Goal: Navigation & Orientation: Find specific page/section

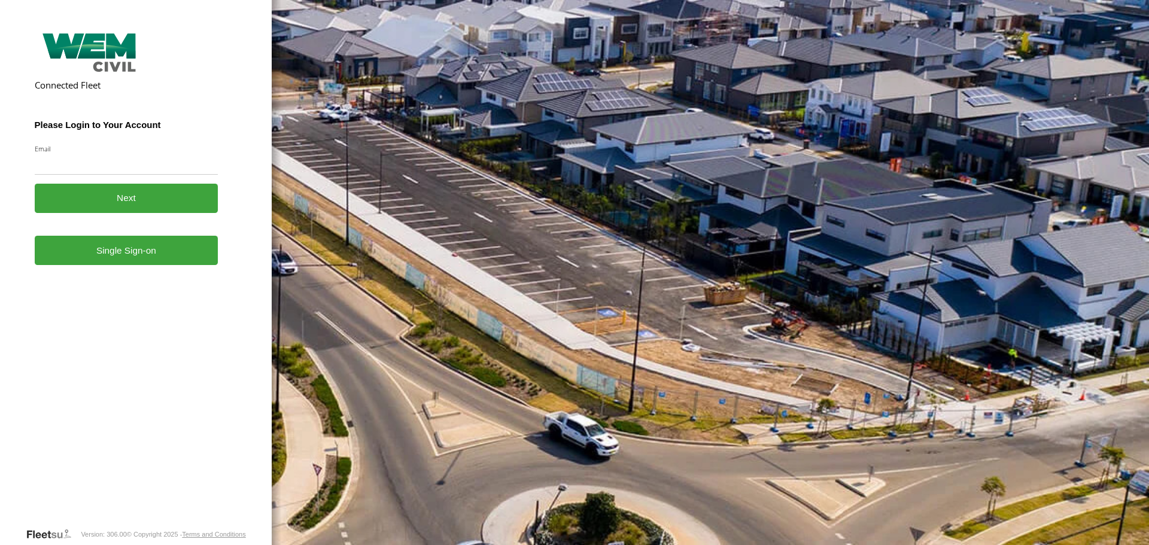
click at [171, 262] on link "Single Sign-on" at bounding box center [127, 250] width 184 height 29
drag, startPoint x: 133, startPoint y: 247, endPoint x: 138, endPoint y: 241, distance: 7.7
click at [133, 247] on link "Single Sign-on" at bounding box center [127, 250] width 184 height 29
click at [148, 246] on link "Single Sign-on" at bounding box center [127, 250] width 184 height 29
click at [132, 244] on link "Single Sign-on" at bounding box center [127, 250] width 184 height 29
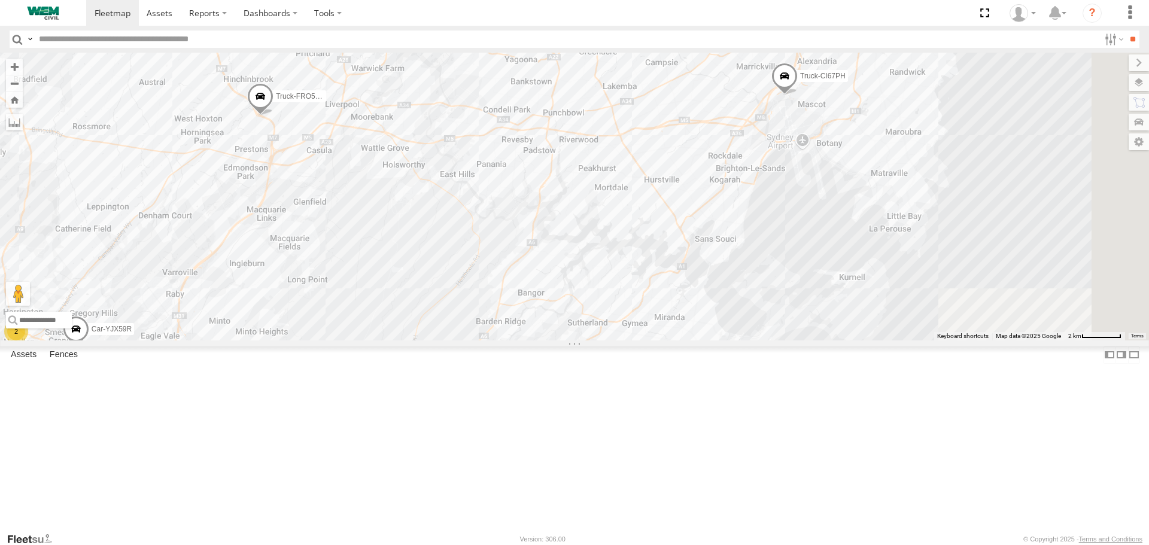
drag, startPoint x: 812, startPoint y: 263, endPoint x: 619, endPoint y: 300, distance: 196.3
click at [619, 300] on div "2 Car-YJX59R Truck-FRO52R Truck-CI67PH" at bounding box center [574, 196] width 1149 height 287
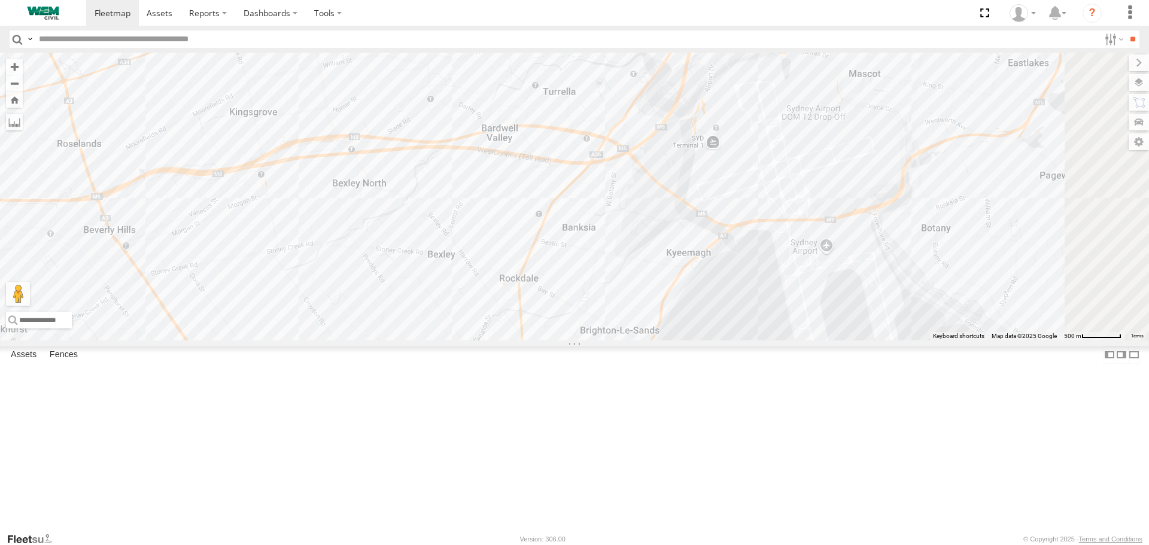
drag, startPoint x: 883, startPoint y: 205, endPoint x: 861, endPoint y: 264, distance: 62.7
click at [861, 264] on div "Car-YJX59R Truck-FRO52R Truck-CI67PH" at bounding box center [574, 196] width 1149 height 287
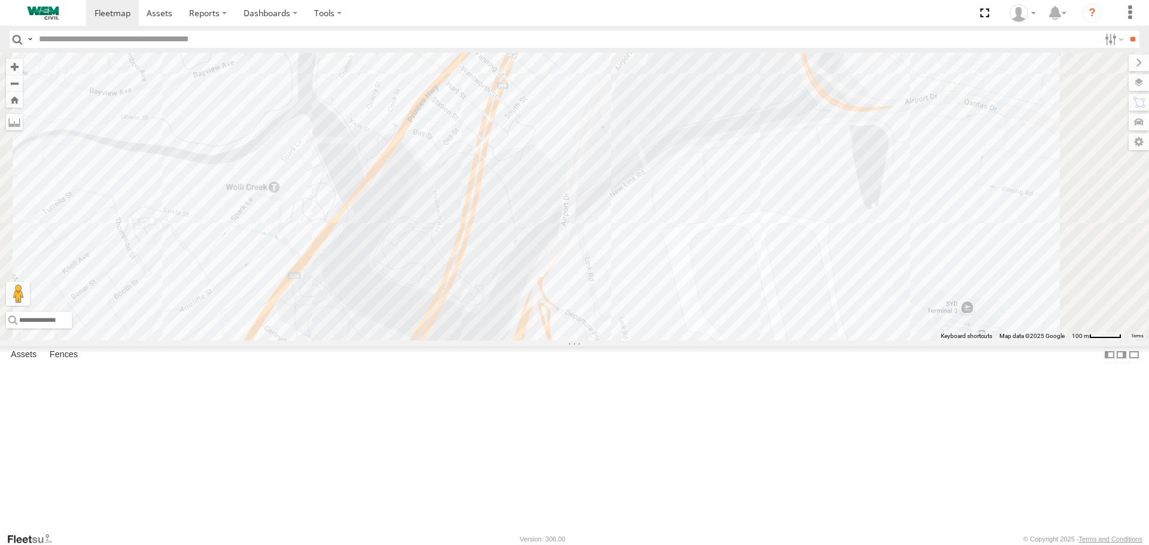
drag, startPoint x: 871, startPoint y: 209, endPoint x: 823, endPoint y: 390, distance: 186.4
click at [823, 340] on div "Car-YJX59R Truck-FRO52R Truck-CI67PH" at bounding box center [574, 196] width 1149 height 287
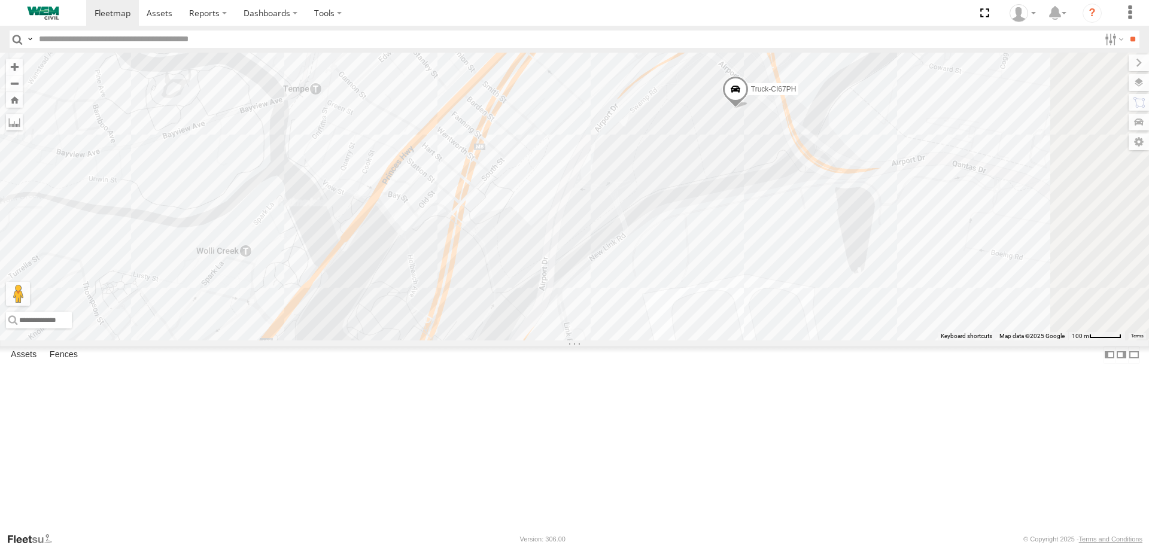
click at [749, 108] on span at bounding box center [735, 92] width 26 height 32
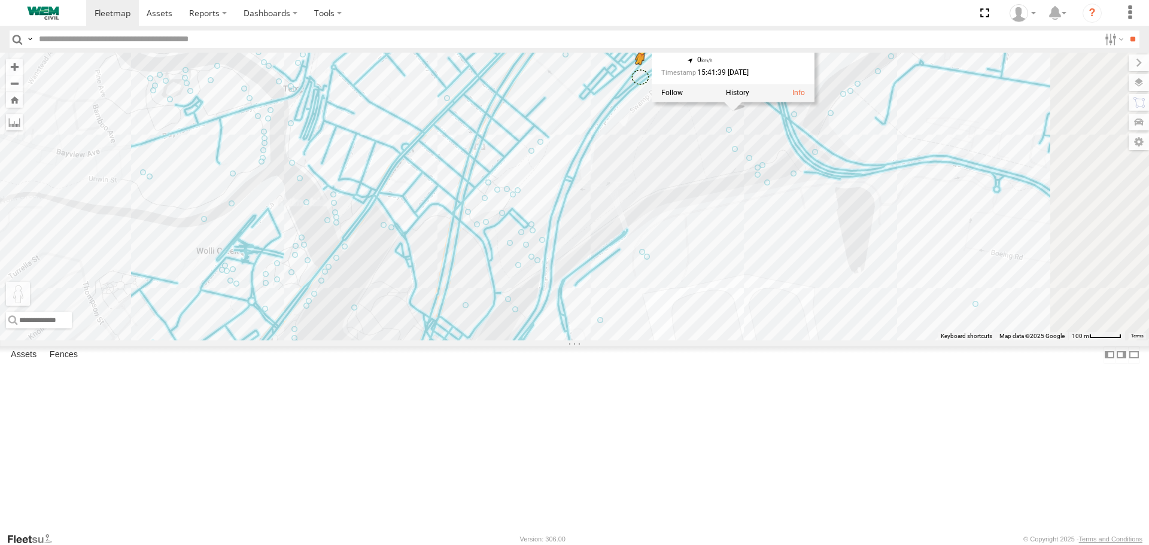
drag, startPoint x: 319, startPoint y: 485, endPoint x: 790, endPoint y: 172, distance: 565.9
click at [790, 172] on div "Car-YJX59R Truck-FRO52R Truck-CI67PH Truck-CI67PH SWK Mascot Mascot -33.92443 ,…" at bounding box center [574, 196] width 1149 height 287
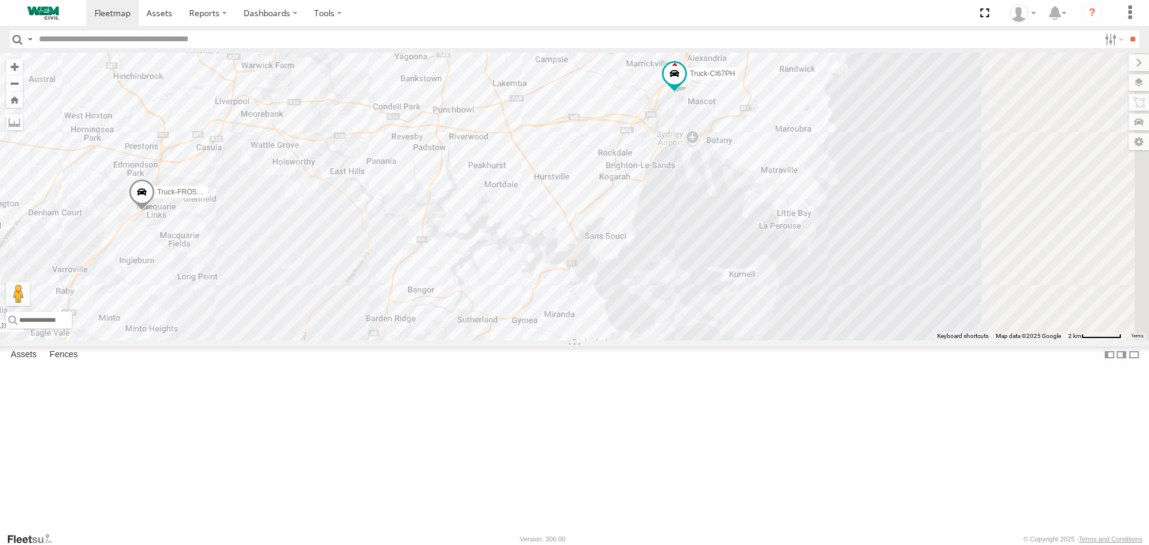
drag, startPoint x: 832, startPoint y: 313, endPoint x: 541, endPoint y: 336, distance: 291.8
click at [528, 340] on div "2 Car-YJX59R Truck-FRO52R Truck-CI67PH" at bounding box center [574, 196] width 1149 height 287
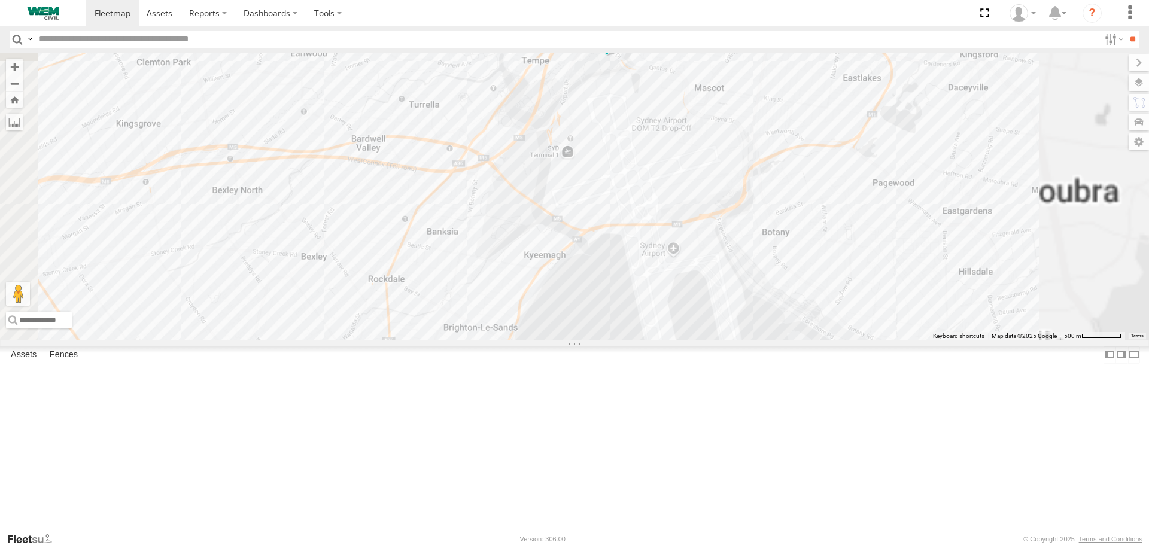
drag, startPoint x: 789, startPoint y: 215, endPoint x: 682, endPoint y: 437, distance: 246.3
click at [682, 340] on div "Car-YJX59R Truck-FRO52R Truck-CI67PH" at bounding box center [574, 196] width 1149 height 287
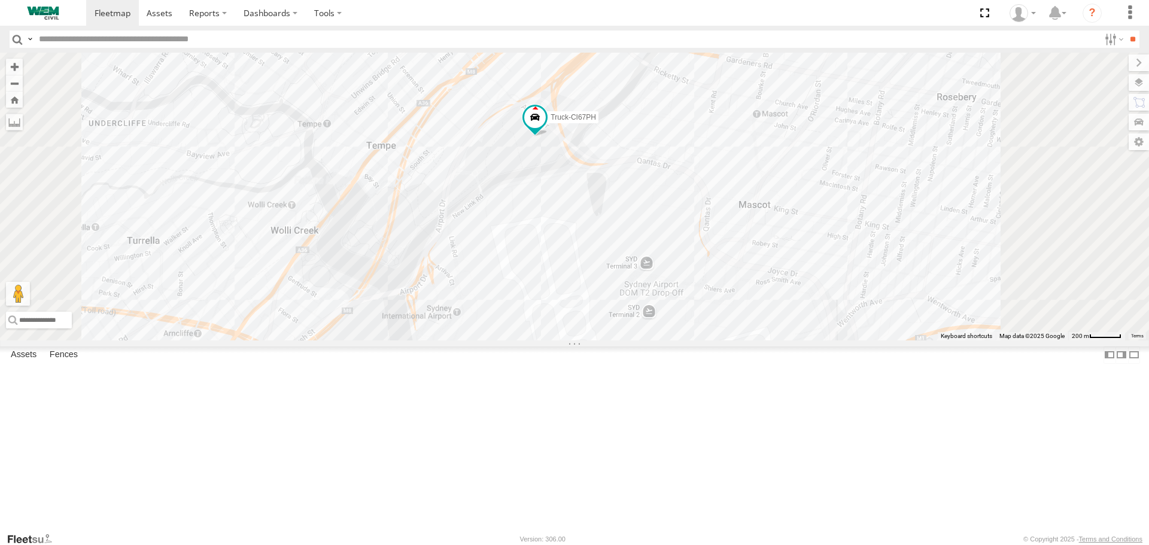
drag, startPoint x: 745, startPoint y: 266, endPoint x: 718, endPoint y: 361, distance: 98.9
click at [718, 340] on div "Car-YJX59R Truck-FRO52R Truck-CI67PH" at bounding box center [574, 196] width 1149 height 287
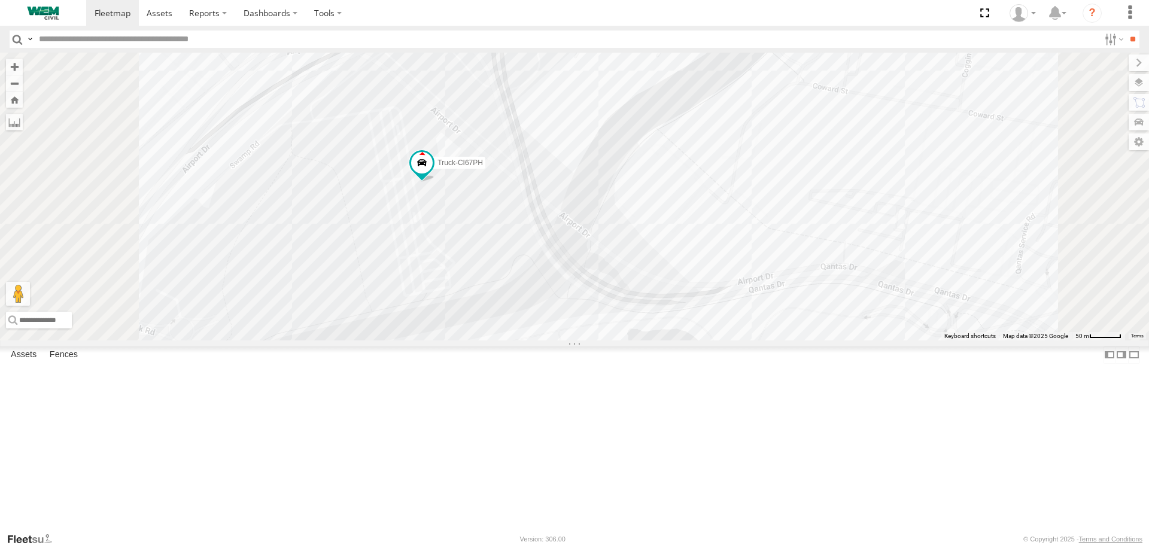
drag, startPoint x: 660, startPoint y: 302, endPoint x: 712, endPoint y: 450, distance: 156.7
click at [712, 340] on div "Car-YJX59R Truck-FRO52R Truck-CI67PH" at bounding box center [574, 196] width 1149 height 287
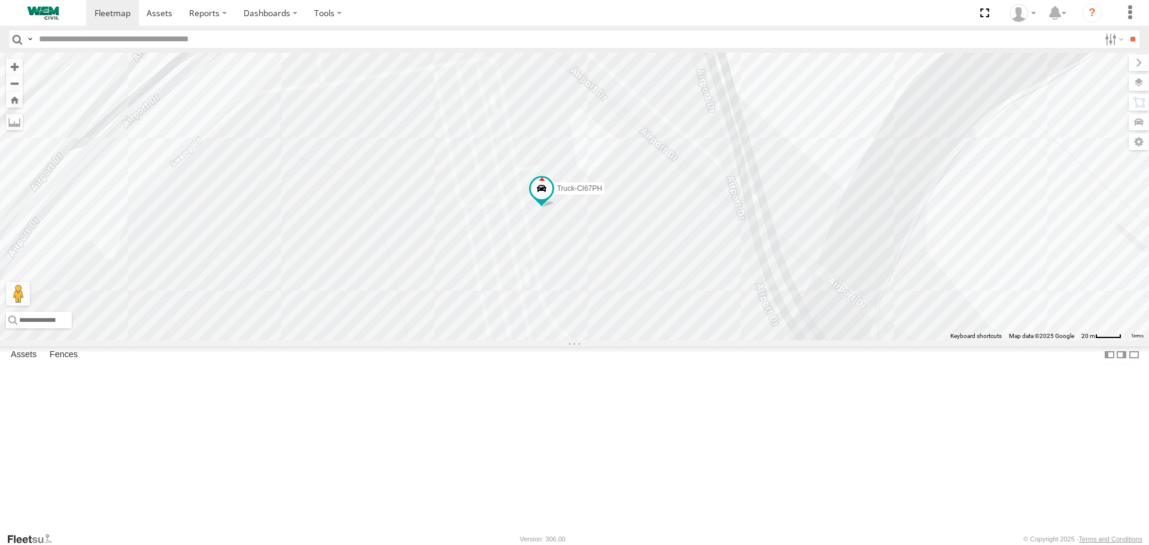
drag, startPoint x: 611, startPoint y: 296, endPoint x: 774, endPoint y: 381, distance: 183.6
click at [774, 340] on div "Car-YJX59R Truck-FRO52R Truck-CI67PH" at bounding box center [574, 196] width 1149 height 287
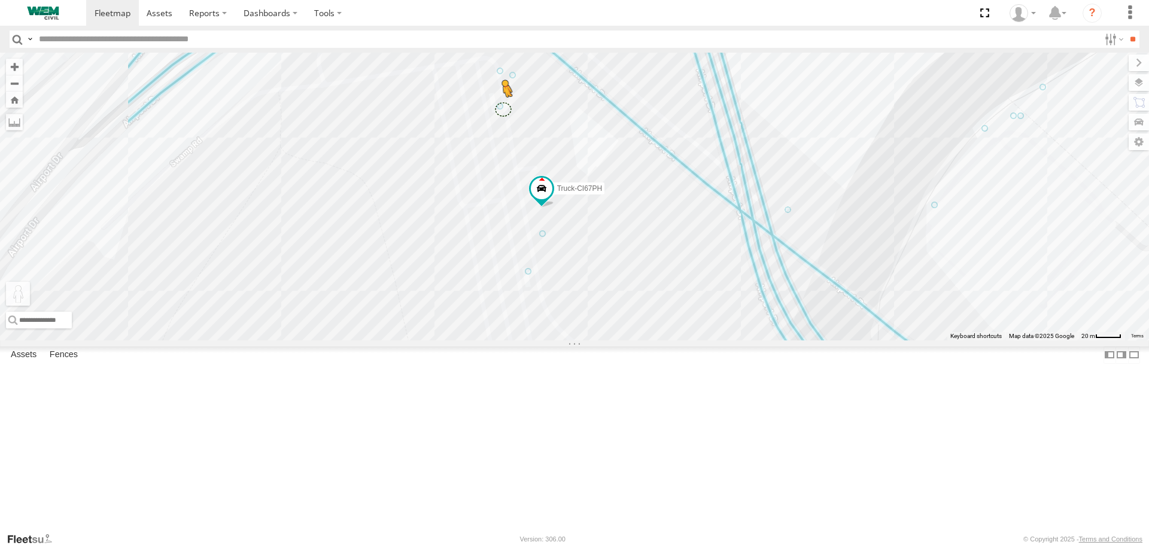
drag, startPoint x: 326, startPoint y: 479, endPoint x: 653, endPoint y: 205, distance: 426.9
click at [653, 205] on div "Car-YJX59R Truck-FRO52R Truck-CI67PH To activate drag with keyboard, press Alt …" at bounding box center [574, 196] width 1149 height 287
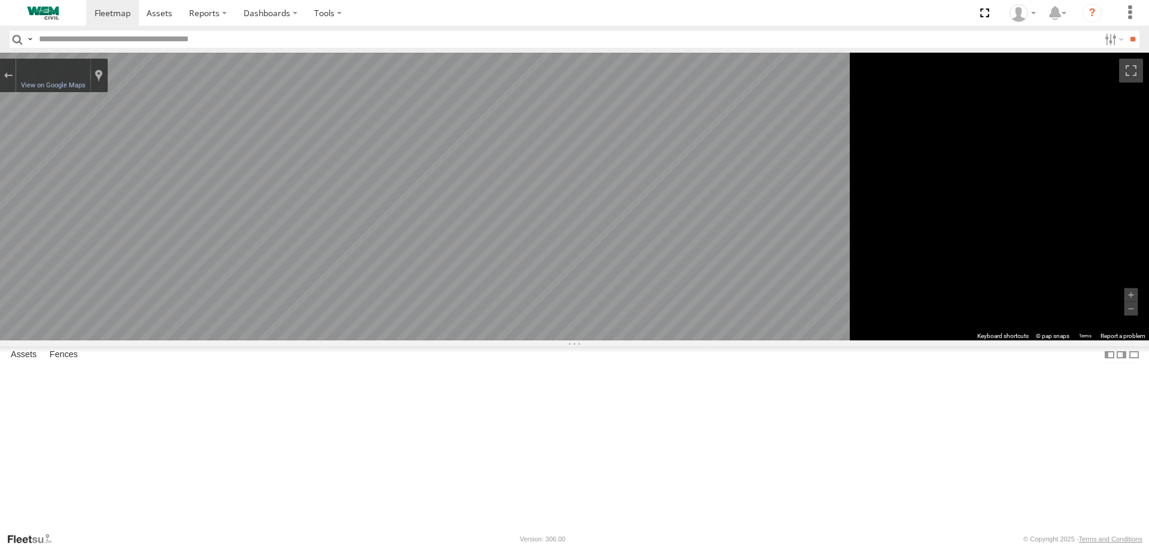
click at [294, 263] on main "To navigate the map with touch gestures double-tap and hold your finger on the …" at bounding box center [574, 292] width 1149 height 479
click at [13, 79] on div "Exit the Street View" at bounding box center [8, 75] width 9 height 7
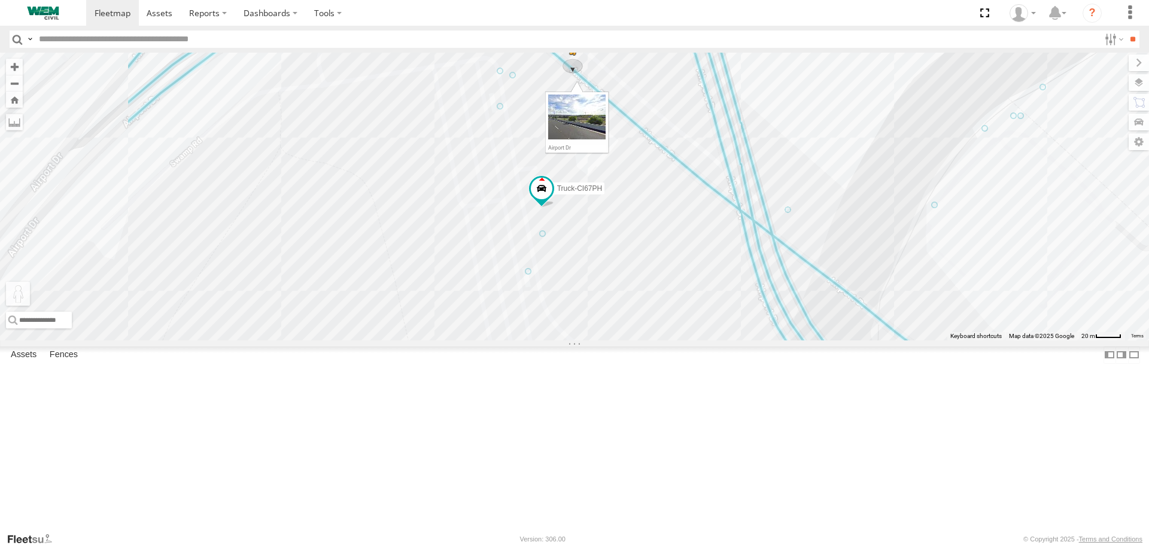
drag, startPoint x: 318, startPoint y: 488, endPoint x: 726, endPoint y: 160, distance: 523.1
click at [726, 160] on div "Car-YJX59R Truck-FRO52R Truck-CI67PH To activate drag with keyboard, press Alt …" at bounding box center [574, 196] width 1149 height 287
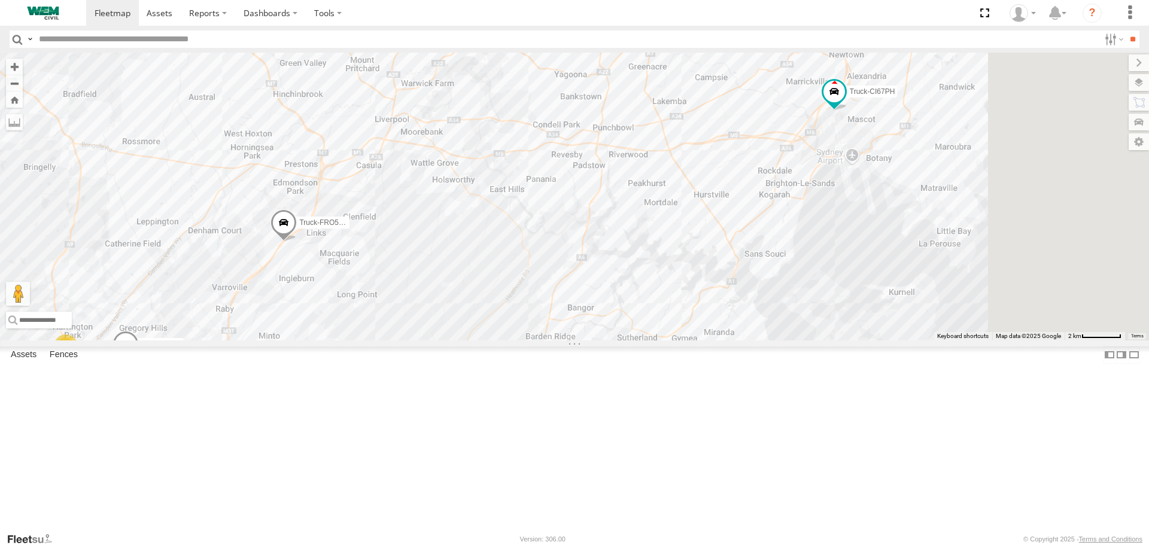
drag, startPoint x: 849, startPoint y: 239, endPoint x: 648, endPoint y: 272, distance: 203.8
click at [648, 272] on div "2 Car-YJX59R Truck-FRO52R Truck-CI67PH" at bounding box center [574, 196] width 1149 height 287
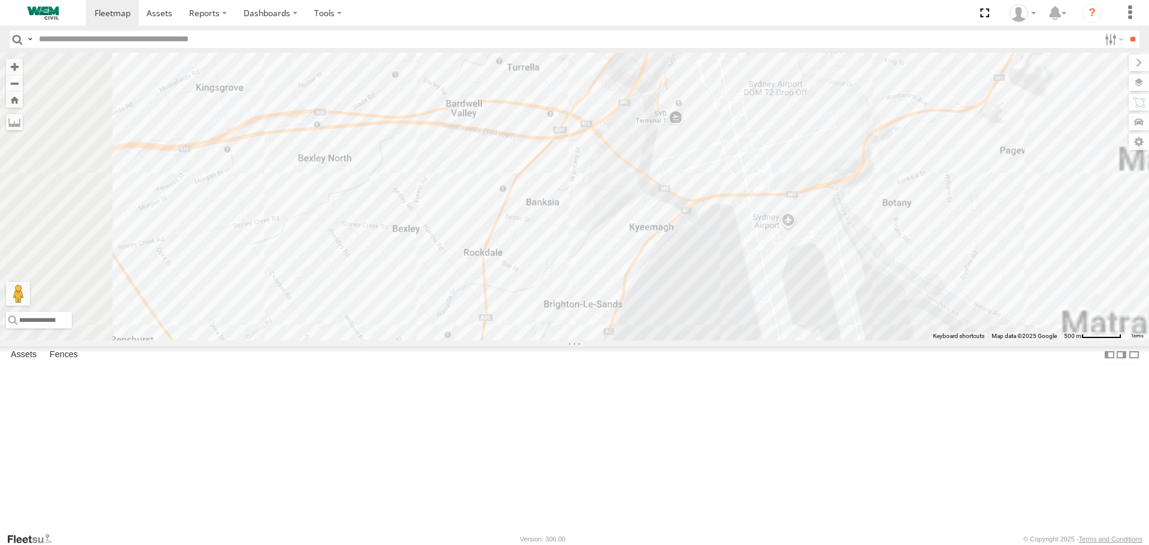
drag, startPoint x: 814, startPoint y: 231, endPoint x: 784, endPoint y: 335, distance: 107.8
click at [784, 335] on div "Car-YJX59R Truck-FRO52R Truck-CI67PH" at bounding box center [574, 196] width 1149 height 287
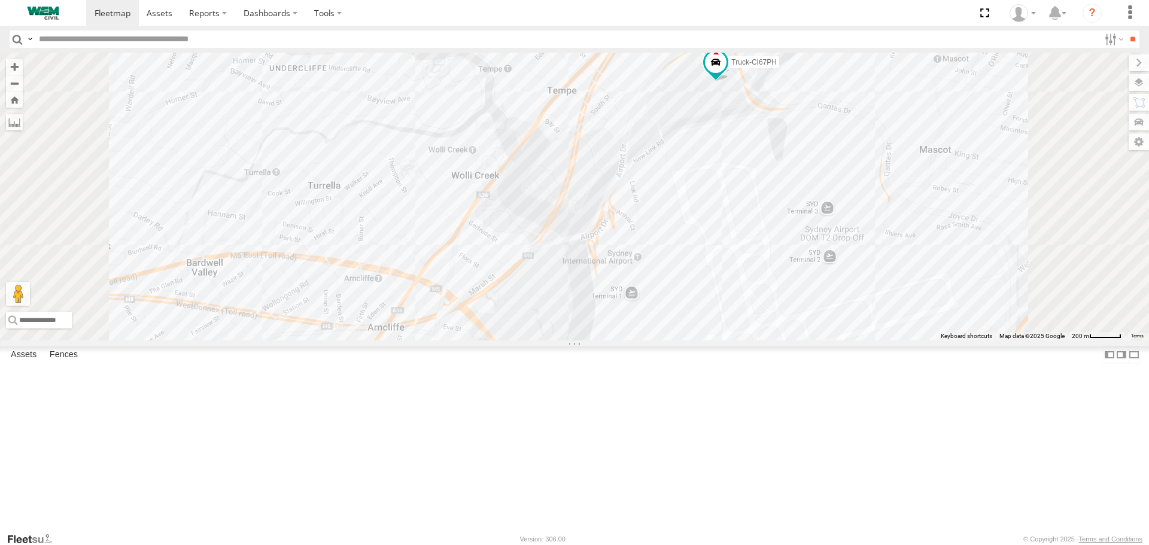
drag, startPoint x: 827, startPoint y: 278, endPoint x: 815, endPoint y: 364, distance: 86.4
click at [815, 340] on div "Car-YJX59R Truck-FRO52R Truck-CI67PH" at bounding box center [574, 196] width 1149 height 287
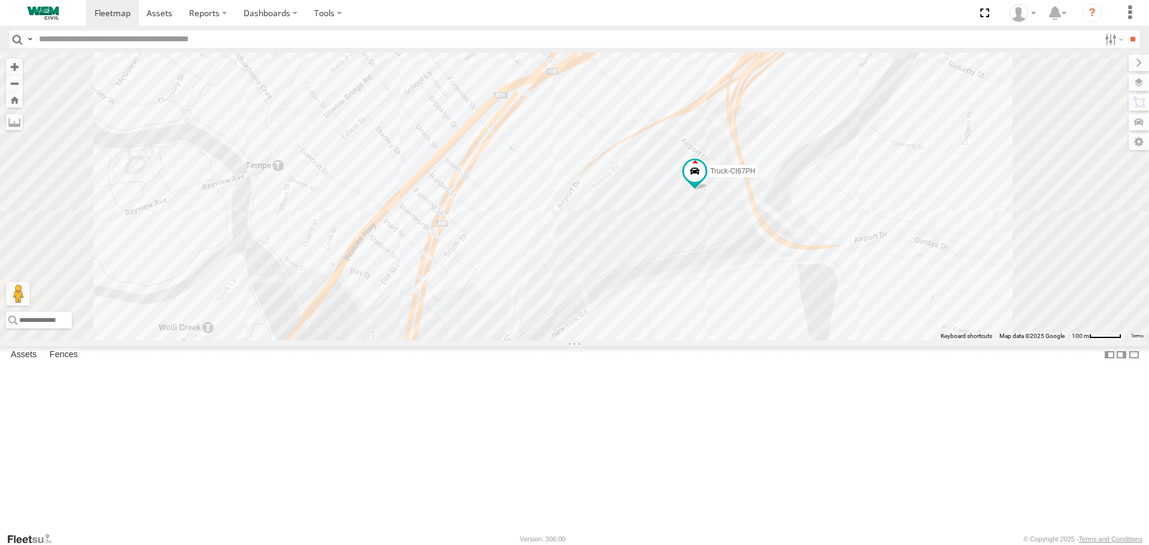
drag, startPoint x: 841, startPoint y: 287, endPoint x: 816, endPoint y: 370, distance: 86.7
click at [816, 340] on div "Car-YJX59R Truck-FRO52R Truck-CI67PH" at bounding box center [574, 196] width 1149 height 287
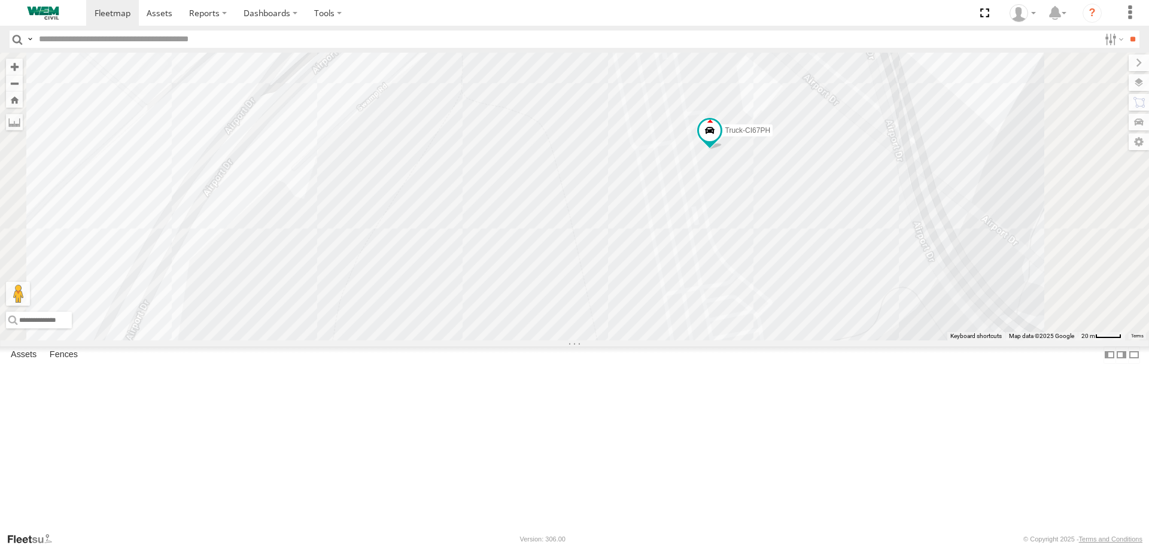
drag, startPoint x: 806, startPoint y: 322, endPoint x: 814, endPoint y: 361, distance: 39.8
click at [783, 340] on div "Car-YJX59R Truck-FRO52R Truck-CI67PH" at bounding box center [574, 196] width 1149 height 287
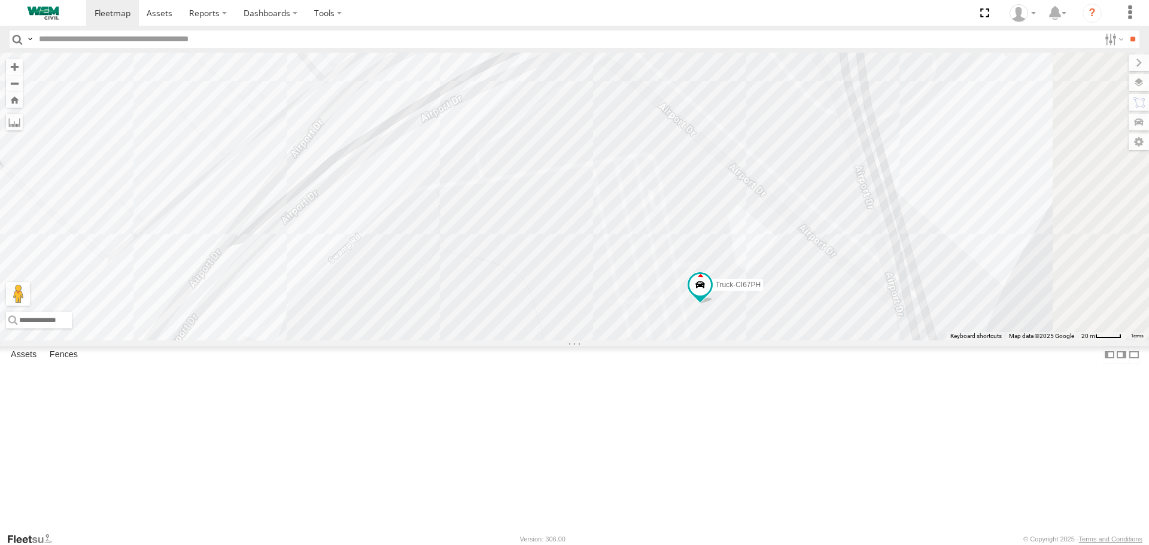
drag, startPoint x: 746, startPoint y: 317, endPoint x: 751, endPoint y: 414, distance: 96.5
click at [752, 340] on div "Car-YJX59R Truck-FRO52R Truck-CI67PH" at bounding box center [574, 196] width 1149 height 287
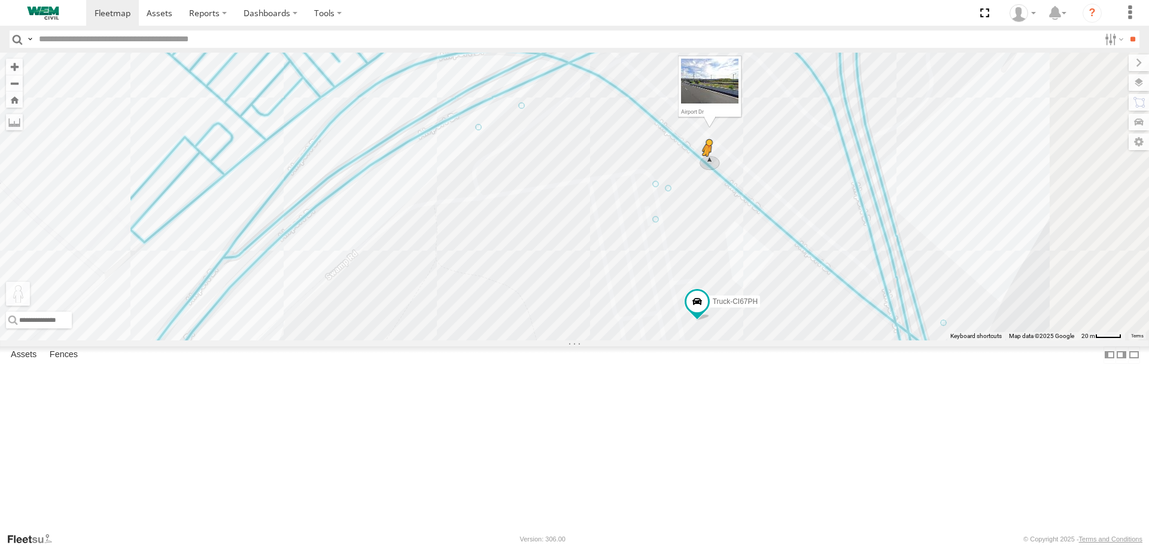
drag, startPoint x: 321, startPoint y: 482, endPoint x: 857, endPoint y: 264, distance: 578.8
click at [857, 264] on div "Car-YJX59R Truck-FRO52R Truck-CI67PH To activate drag with keyboard, press Alt …" at bounding box center [574, 196] width 1149 height 287
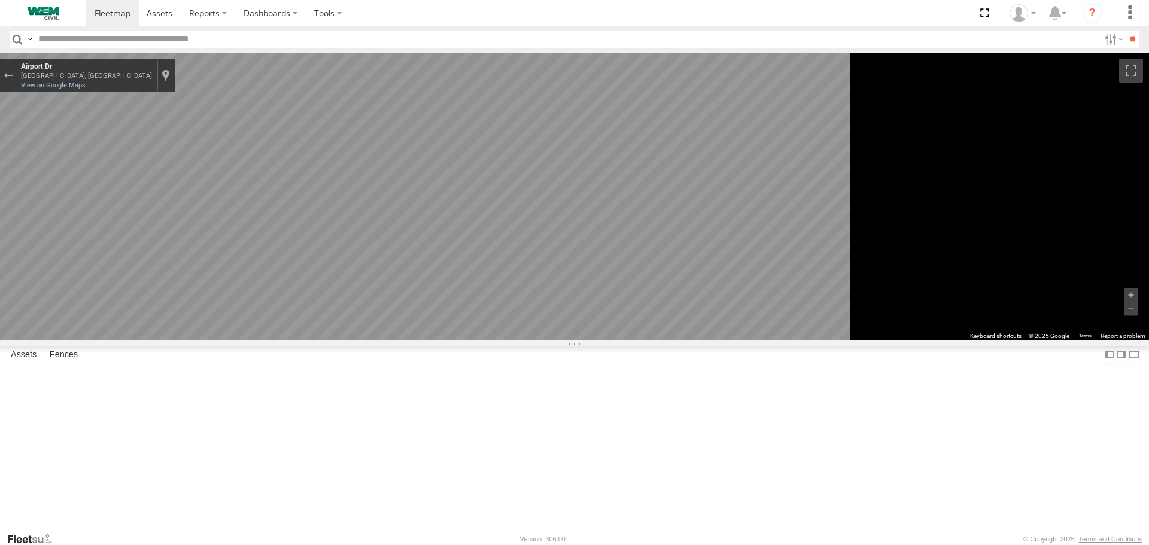
click at [426, 469] on icon "Go Southeast, Airport Dr" at bounding box center [385, 469] width 81 height 25
click at [419, 380] on icon "Go Southeast, Airport Dr" at bounding box center [382, 376] width 74 height 31
click at [419, 376] on icon "Go Southeast, Airport Dr" at bounding box center [382, 376] width 74 height 31
click at [419, 377] on icon "Go Southeast, Airport Dr" at bounding box center [382, 376] width 74 height 31
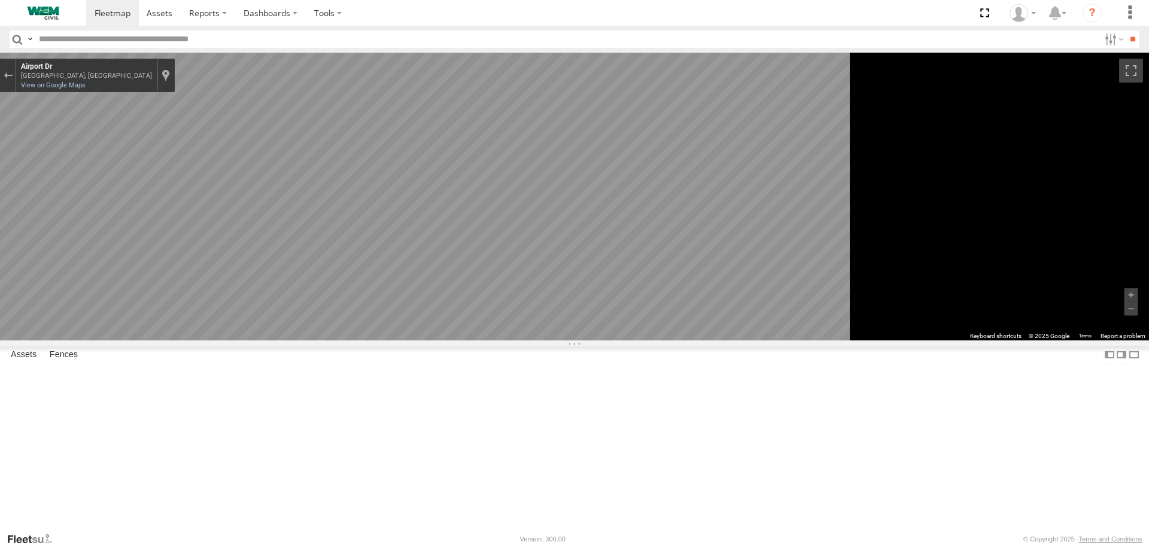
click at [419, 377] on icon "Go Southeast, Airport Dr" at bounding box center [382, 376] width 74 height 31
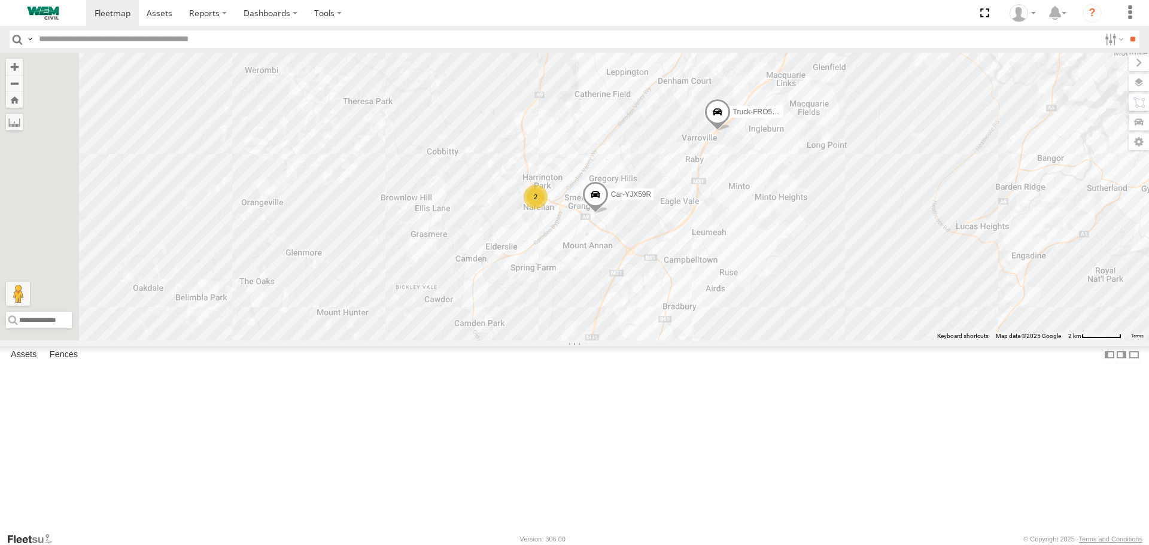
drag, startPoint x: 756, startPoint y: 303, endPoint x: 1098, endPoint y: 197, distance: 358.3
click at [1098, 197] on div "2 Car-YJX59R Truck-FRO52R Truck-CI67PH" at bounding box center [574, 196] width 1149 height 287
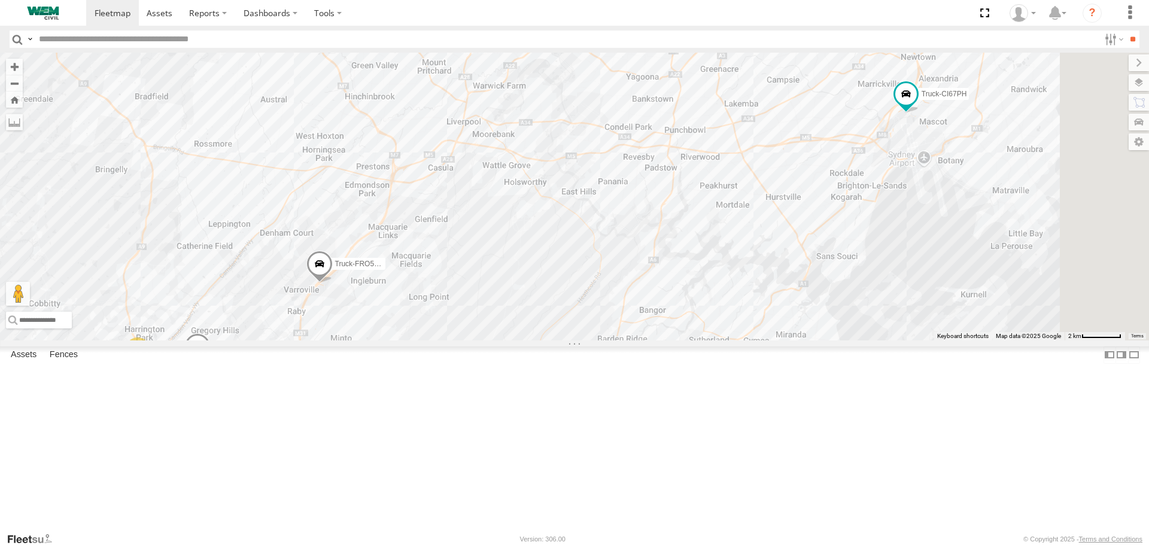
drag, startPoint x: 975, startPoint y: 211, endPoint x: 575, endPoint y: 364, distance: 428.1
click at [575, 340] on div "2 Car-YJX59R Truck-FRO52R Truck-CI67PH" at bounding box center [574, 196] width 1149 height 287
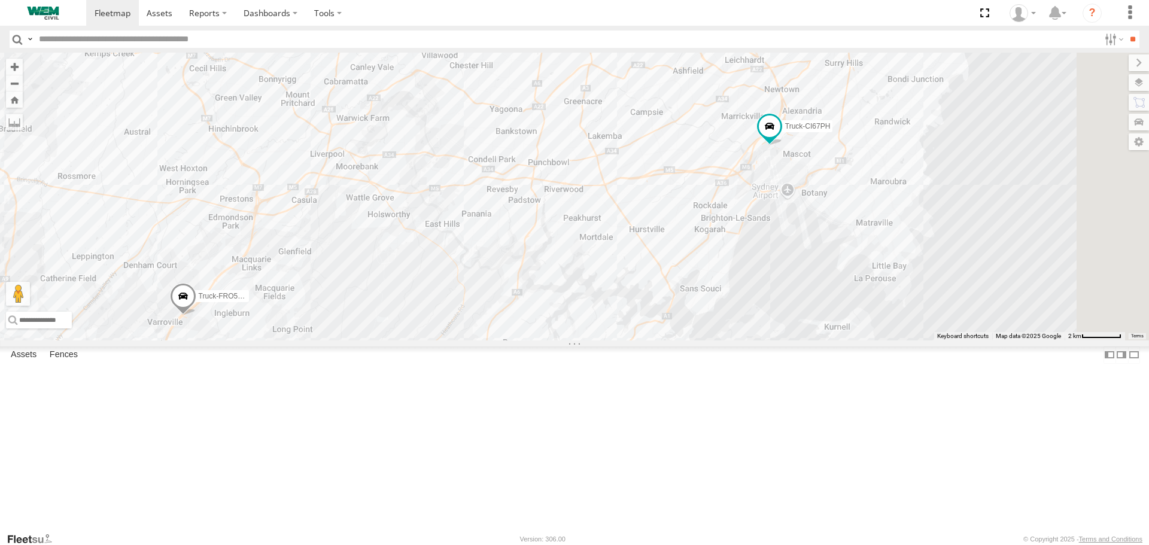
drag, startPoint x: 1012, startPoint y: 243, endPoint x: 936, endPoint y: 248, distance: 76.2
click at [936, 248] on div "2 Car-YJX59R Truck-FRO52R Truck-CI67PH" at bounding box center [574, 196] width 1149 height 287
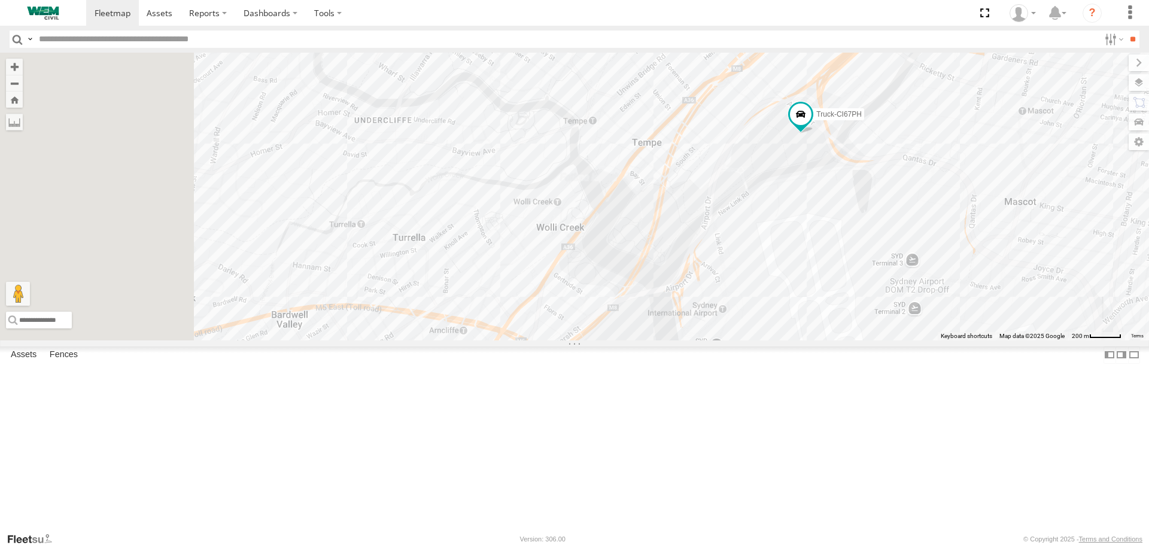
drag, startPoint x: 638, startPoint y: 308, endPoint x: 982, endPoint y: 266, distance: 346.0
click at [964, 287] on div "Car-YJX59R Truck-FRO52R Truck-CI67PH" at bounding box center [574, 196] width 1149 height 287
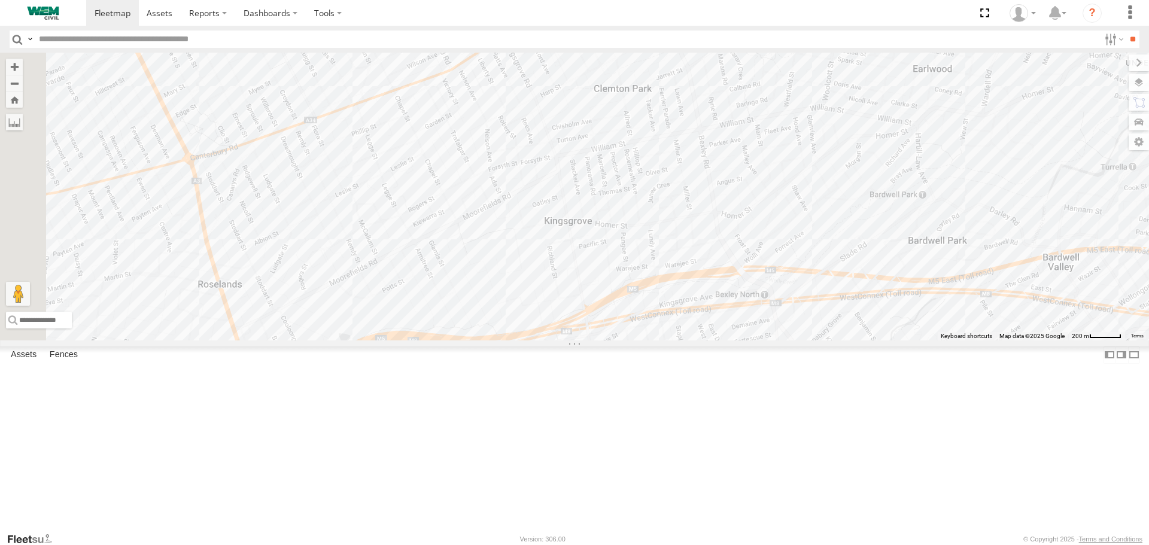
drag, startPoint x: 789, startPoint y: 300, endPoint x: 885, endPoint y: 193, distance: 144.5
click at [879, 200] on div "Car-YJX59R Truck-FRO52R Truck-CI67PH" at bounding box center [574, 196] width 1149 height 287
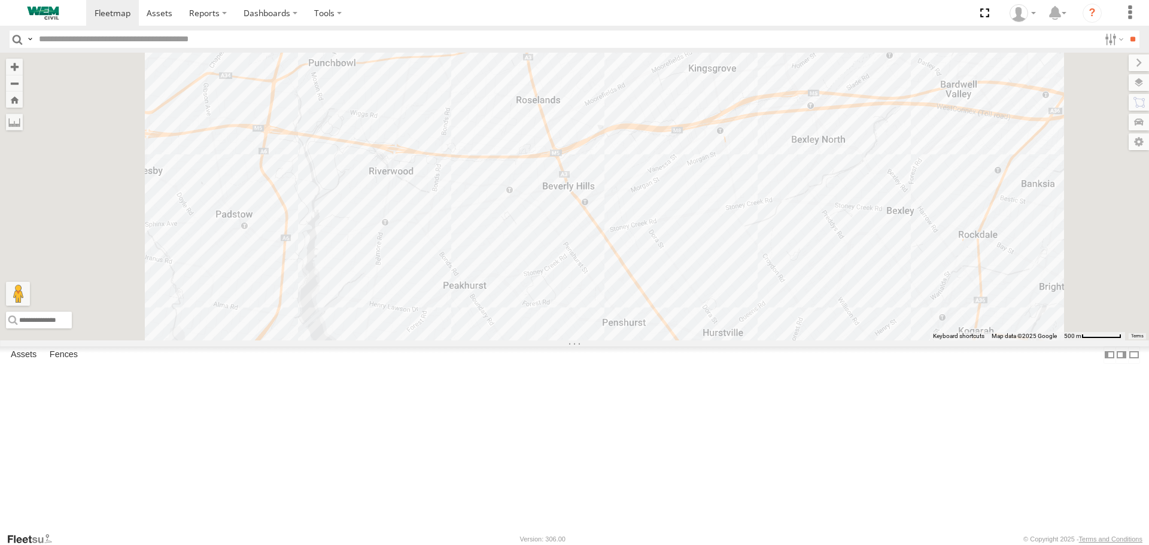
drag, startPoint x: 682, startPoint y: 311, endPoint x: 821, endPoint y: 206, distance: 174.4
click at [817, 208] on div "Car-YJX59R Truck-FRO52R Truck-CI67PH" at bounding box center [574, 196] width 1149 height 287
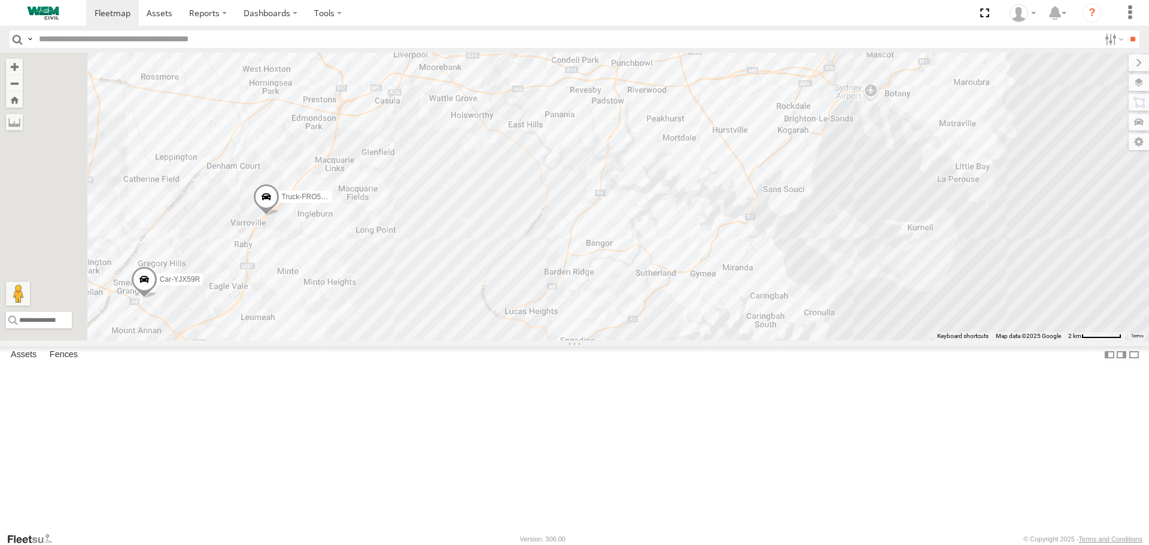
drag, startPoint x: 646, startPoint y: 295, endPoint x: 706, endPoint y: 271, distance: 64.5
click at [706, 271] on div "Car-YJX59R Truck-FRO52R Truck-CI67PH" at bounding box center [574, 196] width 1149 height 287
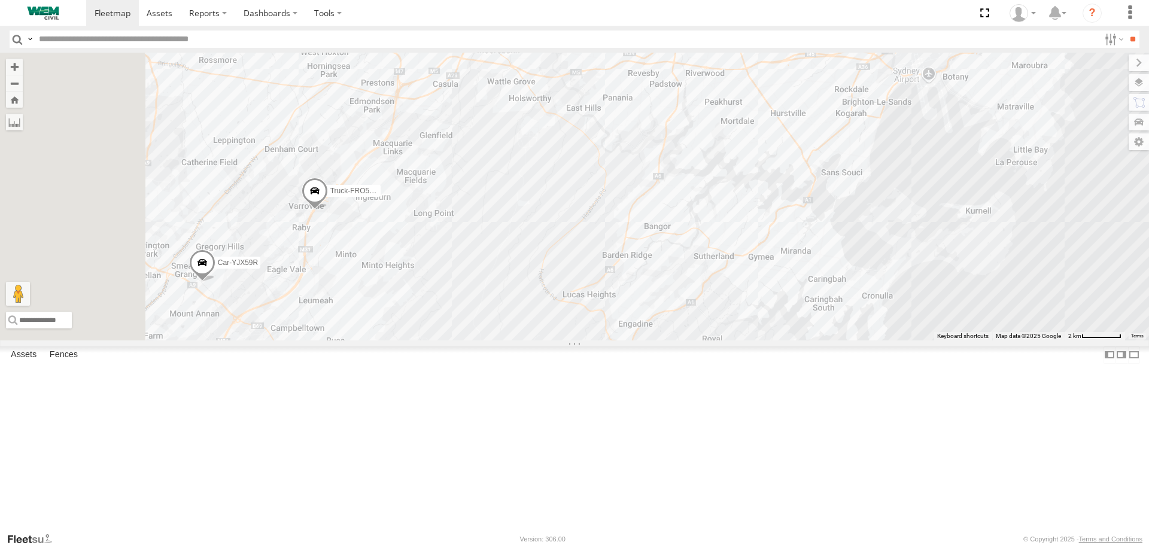
drag, startPoint x: 611, startPoint y: 310, endPoint x: 770, endPoint y: 259, distance: 167.1
click at [770, 259] on div "Car-YJX59R Truck-FRO52R Truck-CI67PH" at bounding box center [574, 196] width 1149 height 287
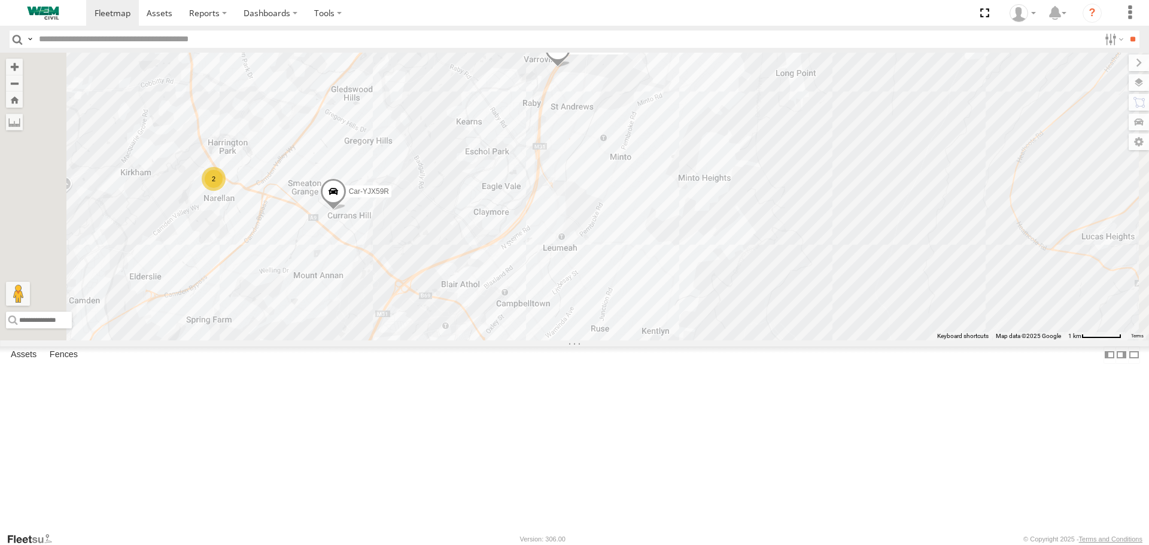
drag, startPoint x: 457, startPoint y: 376, endPoint x: 550, endPoint y: 308, distance: 115.3
click at [543, 316] on div "Car-YJX59R Truck-FRO52R Truck-CI67PH 2" at bounding box center [574, 196] width 1149 height 287
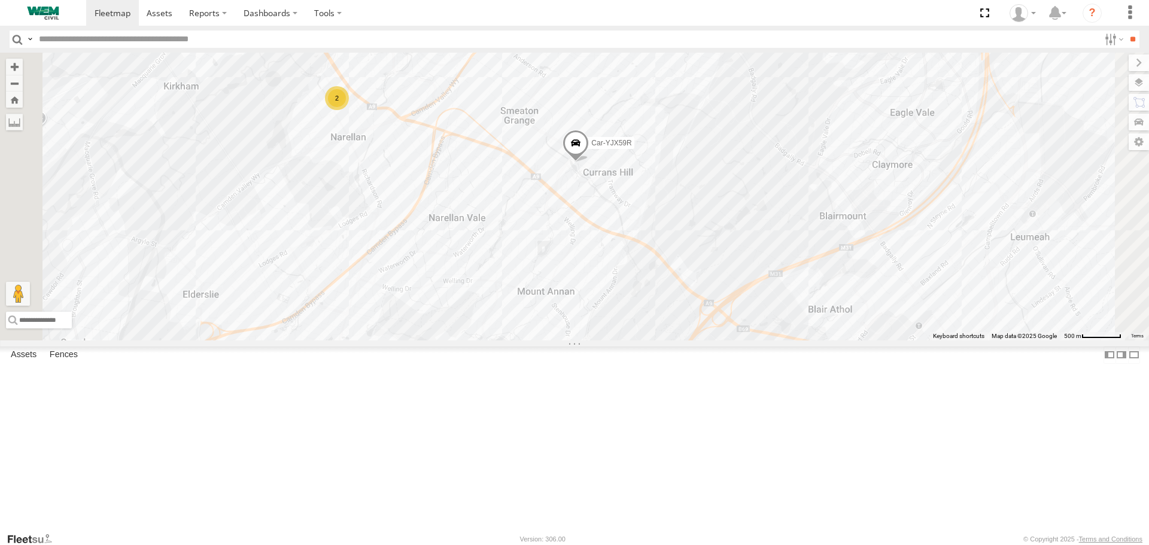
drag, startPoint x: 609, startPoint y: 332, endPoint x: 642, endPoint y: 402, distance: 77.9
click at [642, 340] on div "Car-YJX59R Truck-FRO52R Truck-CI67PH 2" at bounding box center [574, 196] width 1149 height 287
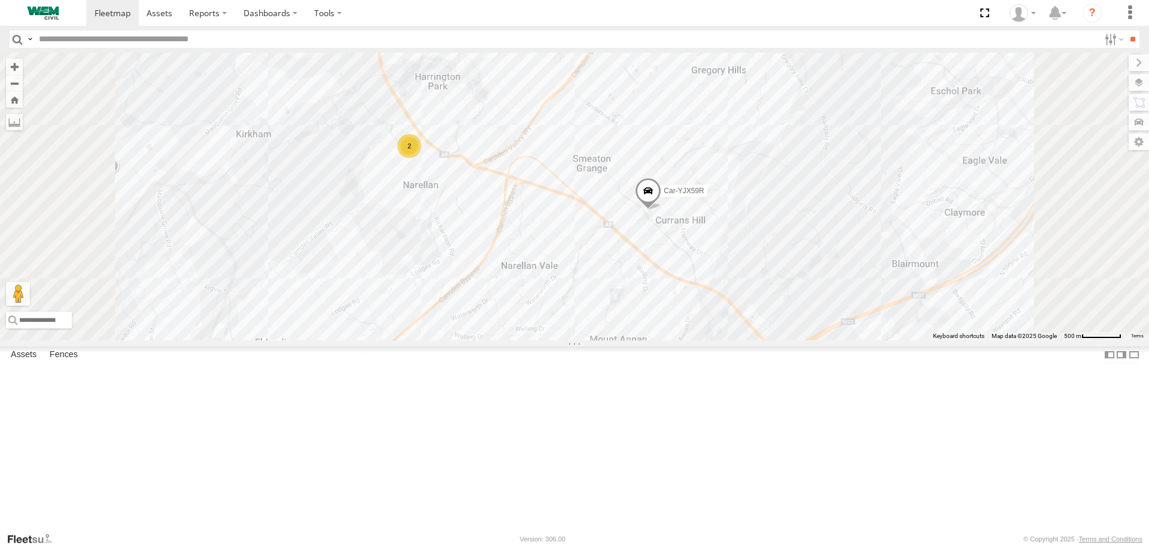
drag, startPoint x: 527, startPoint y: 246, endPoint x: 563, endPoint y: 303, distance: 66.9
click at [573, 309] on div "Car-YJX59R Truck-FRO52R Truck-CI67PH 2" at bounding box center [574, 196] width 1149 height 287
